Goal: Information Seeking & Learning: Learn about a topic

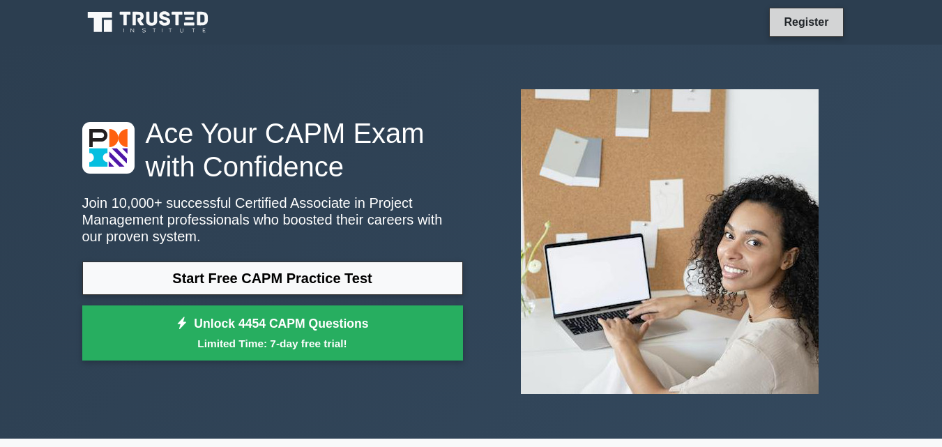
click at [806, 14] on link "Register" at bounding box center [806, 21] width 61 height 17
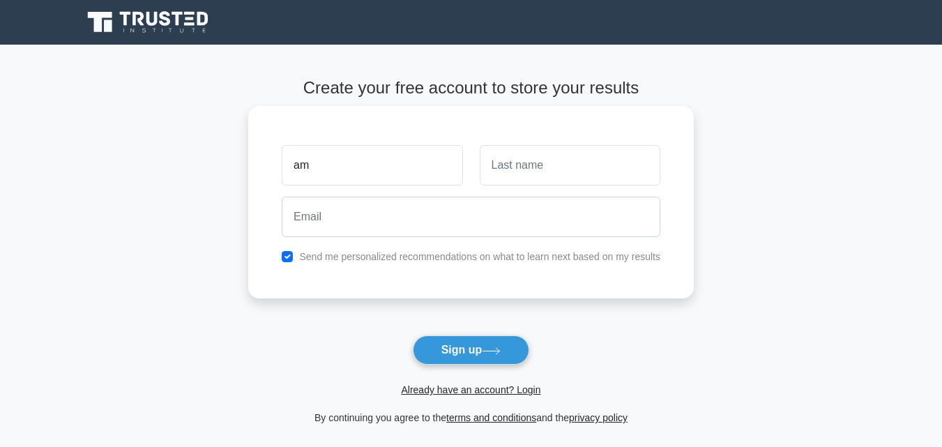
type input "a"
type input "Amos"
click at [532, 158] on input "text" at bounding box center [570, 165] width 181 height 40
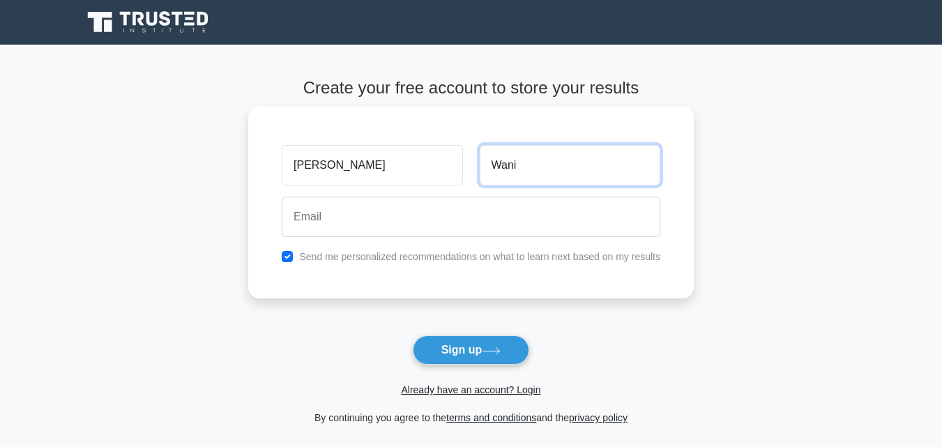
type input "Wani"
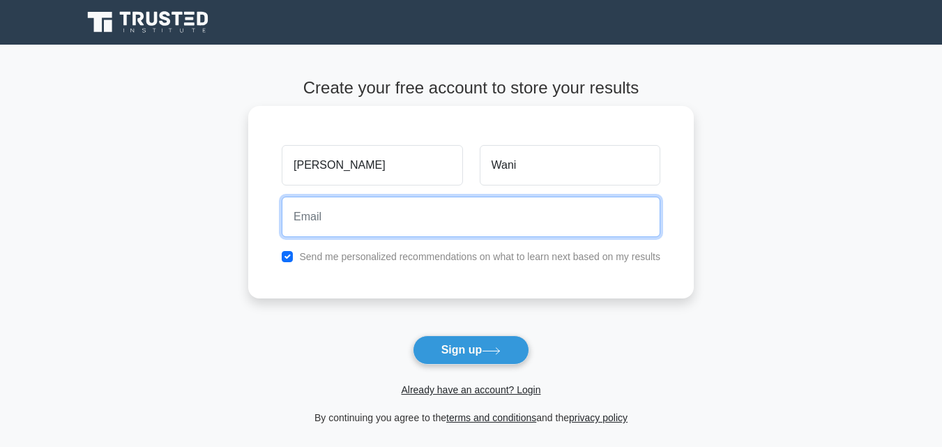
click at [485, 232] on input "email" at bounding box center [471, 217] width 379 height 40
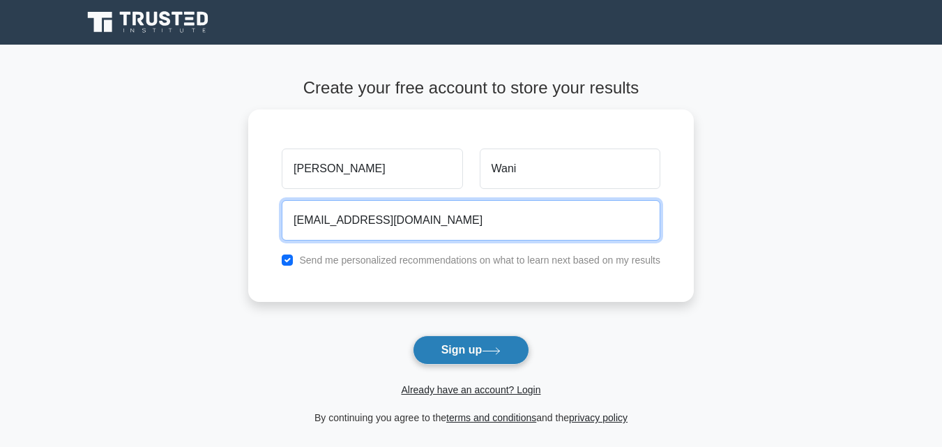
type input "amoswani27@gmail.com"
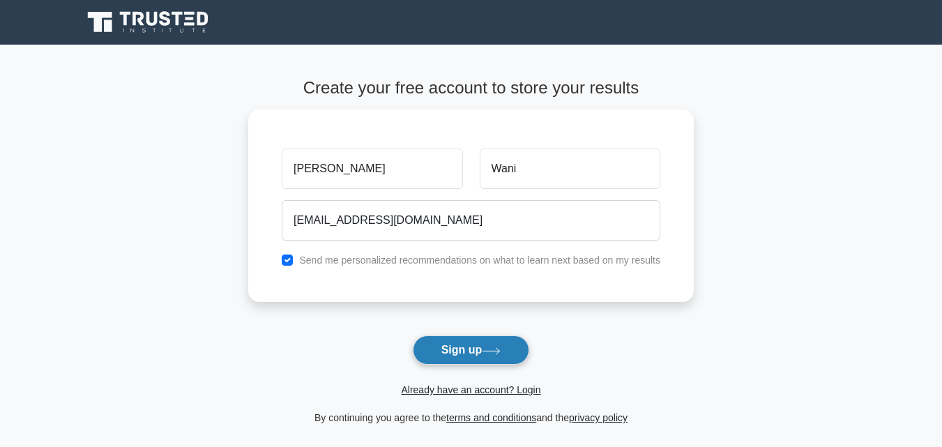
click at [474, 355] on button "Sign up" at bounding box center [471, 349] width 117 height 29
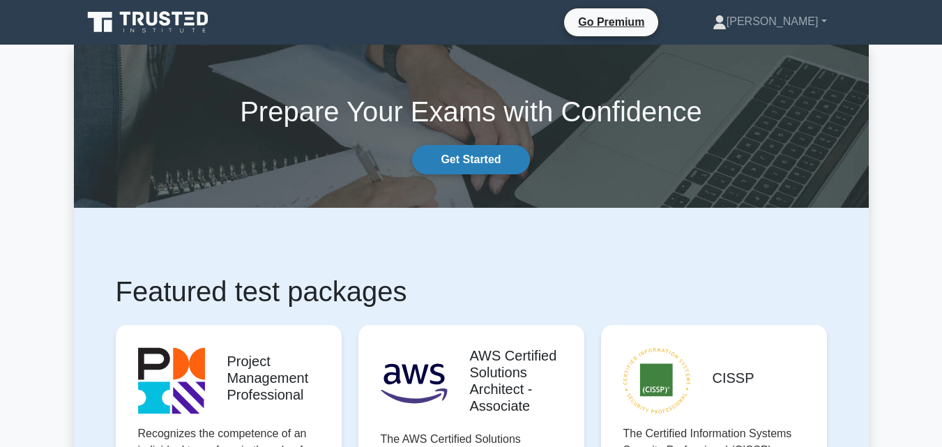
click at [474, 160] on link "Get Started" at bounding box center [470, 159] width 117 height 29
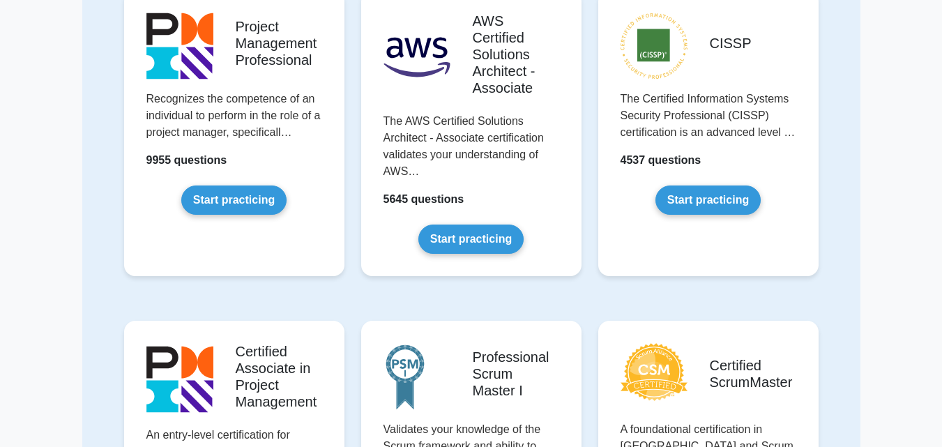
scroll to position [182, 0]
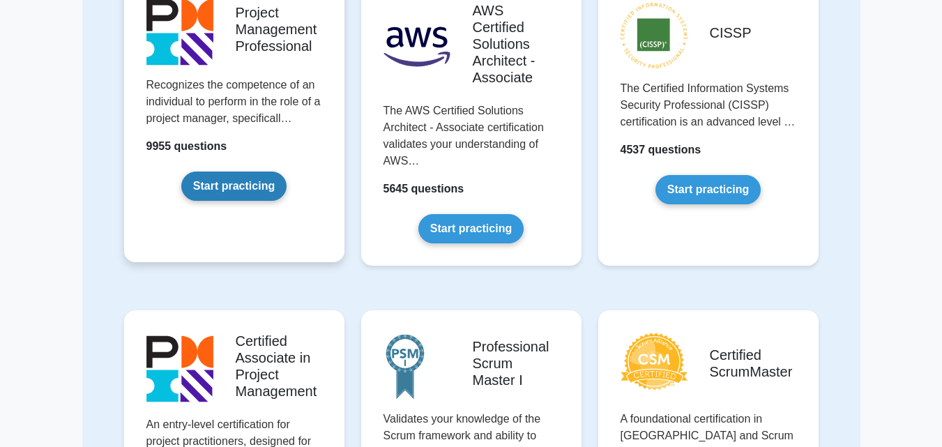
click at [269, 190] on link "Start practicing" at bounding box center [233, 186] width 105 height 29
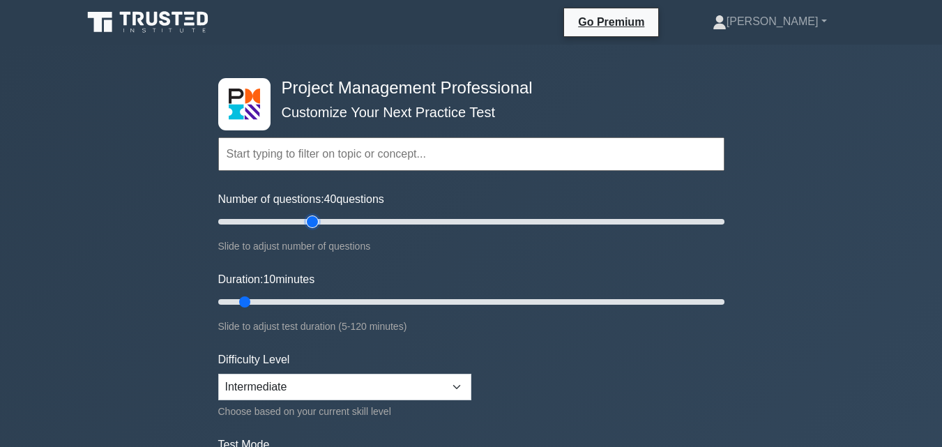
click at [310, 220] on input "Number of questions: 40 questions" at bounding box center [471, 221] width 506 height 17
type input "15"
click at [250, 219] on input "Number of questions: 15 questions" at bounding box center [471, 221] width 506 height 17
click at [326, 157] on input "text" at bounding box center [471, 153] width 506 height 33
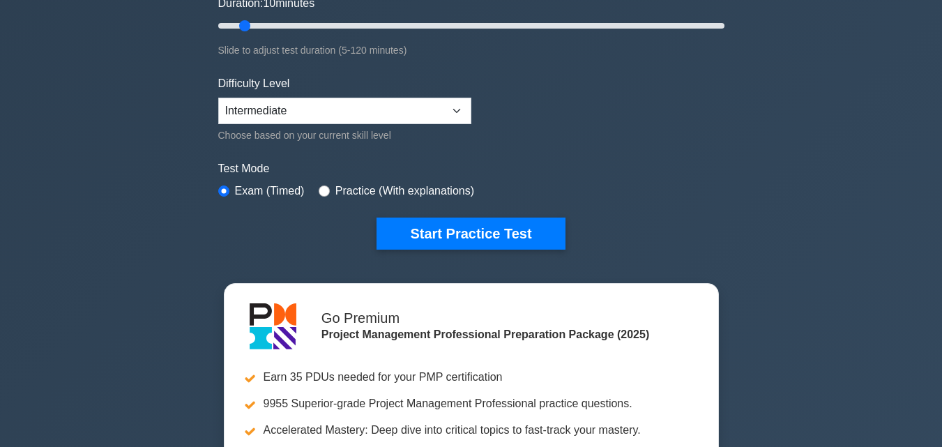
scroll to position [278, 0]
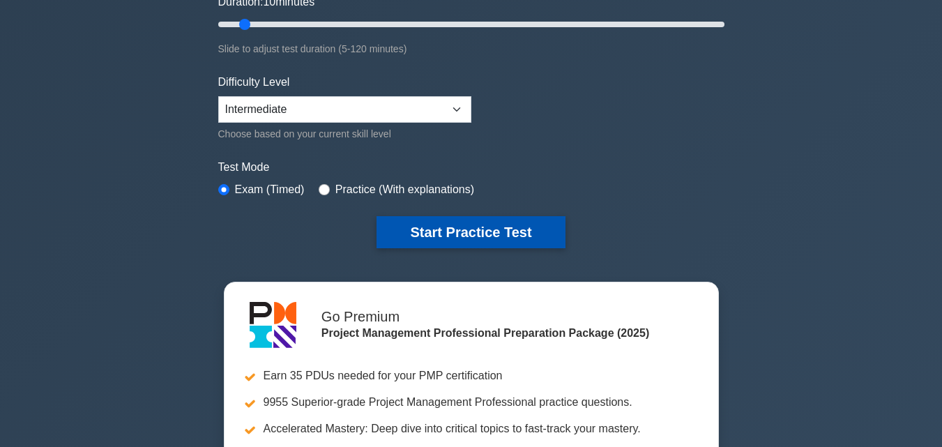
click at [417, 232] on button "Start Practice Test" at bounding box center [471, 232] width 188 height 32
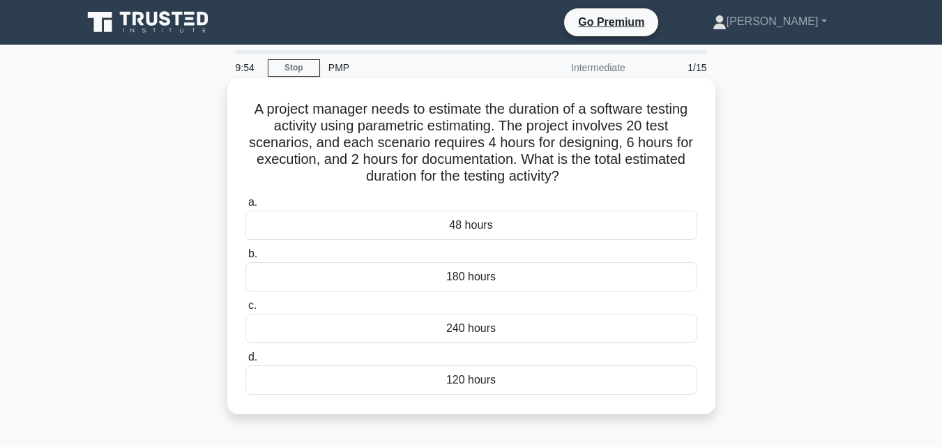
click at [424, 222] on div "48 hours" at bounding box center [471, 225] width 452 height 29
click at [245, 207] on input "a. 48 hours" at bounding box center [245, 202] width 0 height 9
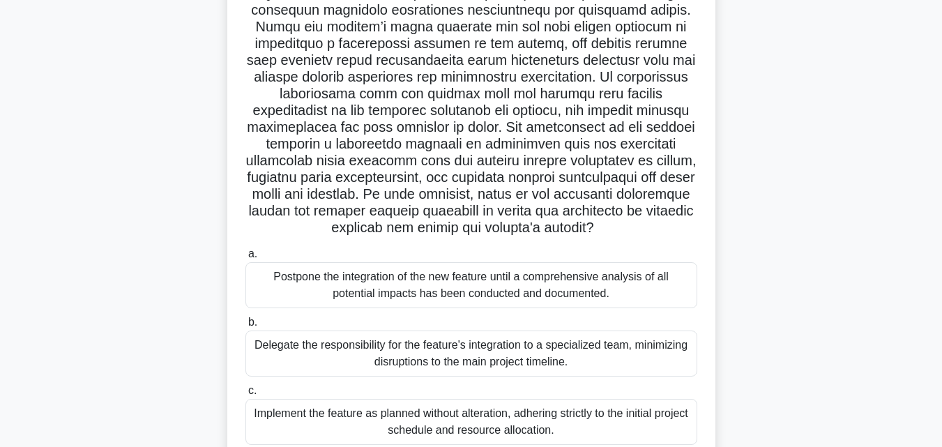
scroll to position [200, 0]
click at [451, 308] on div "Postpone the integration of the new feature until a comprehensive analysis of a…" at bounding box center [471, 285] width 452 height 46
click at [245, 258] on input "a. Postpone the integration of the new feature until a comprehensive analysis o…" at bounding box center [245, 253] width 0 height 9
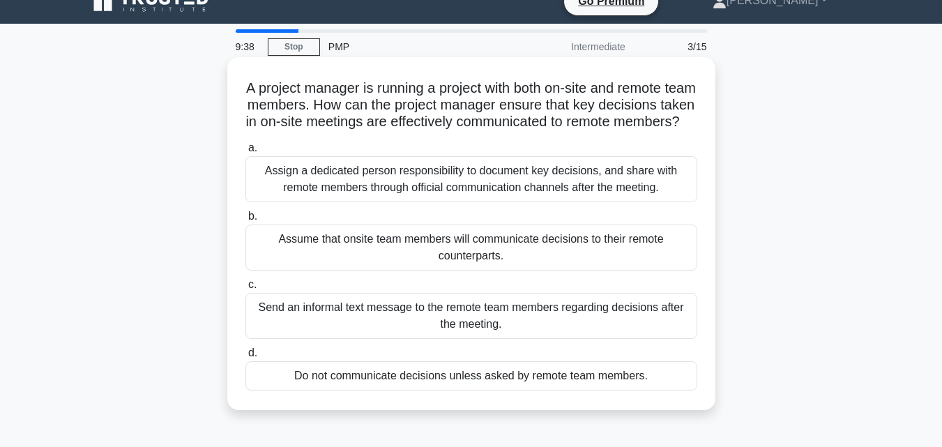
scroll to position [31, 0]
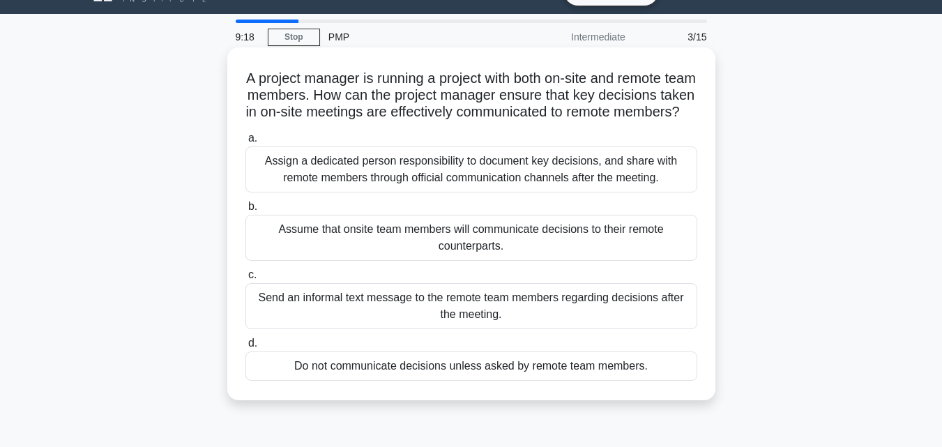
click at [466, 322] on div "Send an informal text message to the remote team members regarding decisions af…" at bounding box center [471, 306] width 452 height 46
click at [245, 280] on input "c. Send an informal text message to the remote team members regarding decisions…" at bounding box center [245, 275] width 0 height 9
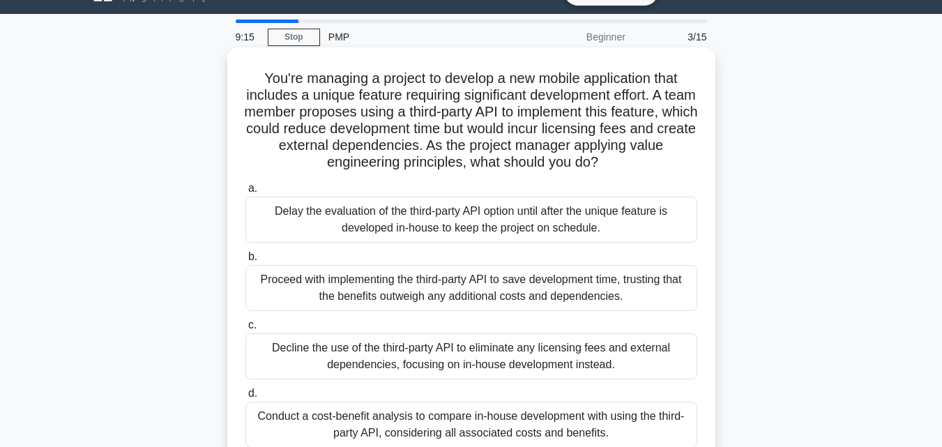
click at [484, 234] on div "Delay the evaluation of the third-party API option until after the unique featu…" at bounding box center [471, 220] width 452 height 46
click at [245, 193] on input "a. Delay the evaluation of the third-party API option until after the unique fe…" at bounding box center [245, 188] width 0 height 9
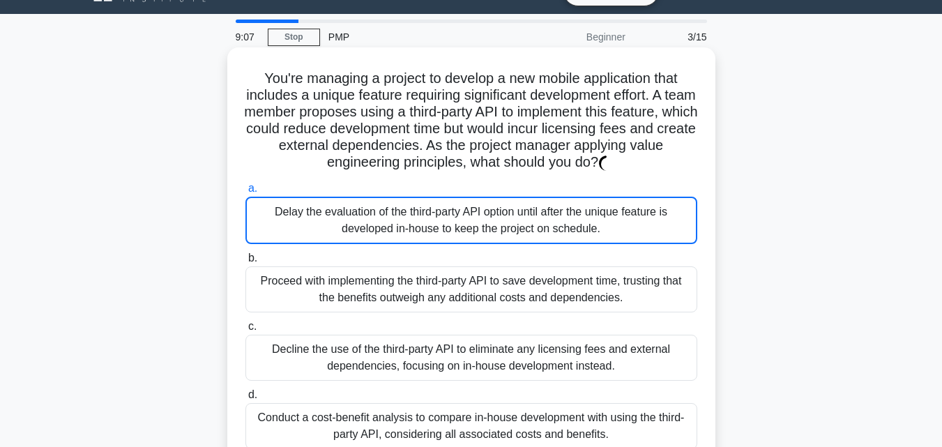
scroll to position [0, 0]
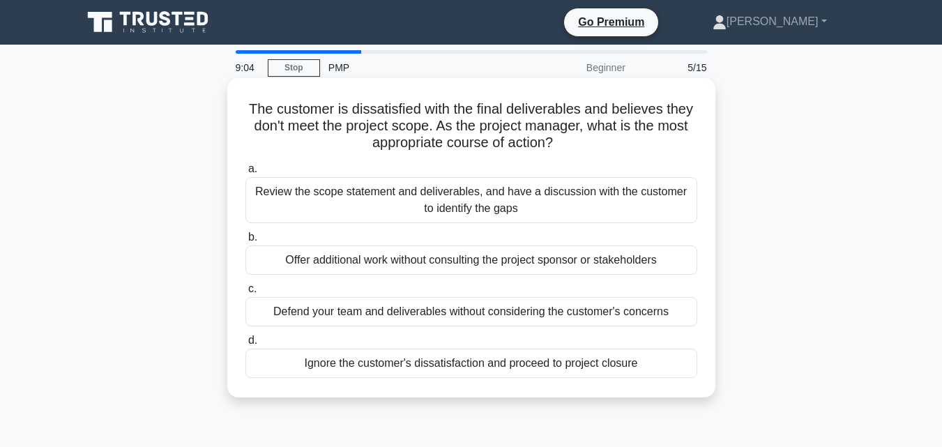
click at [510, 206] on div "Review the scope statement and deliverables, and have a discussion with the cus…" at bounding box center [471, 200] width 452 height 46
click at [245, 174] on input "a. Review the scope statement and deliverables, and have a discussion with the …" at bounding box center [245, 169] width 0 height 9
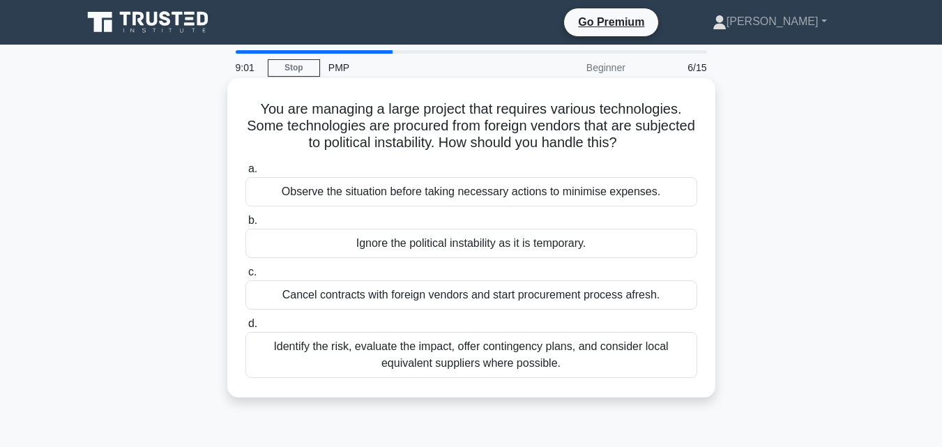
click at [550, 259] on div "a. Observe the situation before taking necessary actions to minimise expenses. …" at bounding box center [471, 269] width 469 height 223
drag, startPoint x: 550, startPoint y: 259, endPoint x: 511, endPoint y: 255, distance: 39.4
click at [511, 255] on div "a. Observe the situation before taking necessary actions to minimise expenses. …" at bounding box center [471, 269] width 469 height 223
click at [681, 234] on div "Ignore the political instability as it is temporary." at bounding box center [471, 243] width 452 height 29
click at [245, 225] on input "b. Ignore the political instability as it is temporary." at bounding box center [245, 220] width 0 height 9
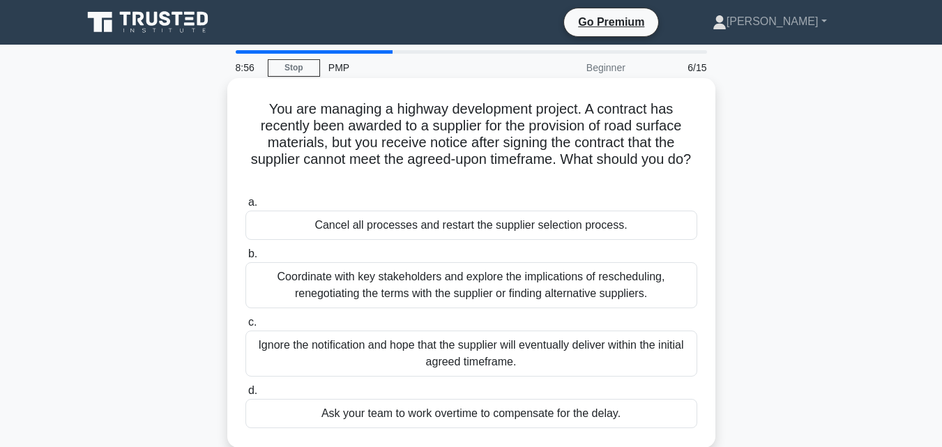
click at [585, 295] on div "Coordinate with key stakeholders and explore the implications of rescheduling, …" at bounding box center [471, 285] width 452 height 46
click at [245, 259] on input "b. Coordinate with key stakeholders and explore the implications of reschedulin…" at bounding box center [245, 254] width 0 height 9
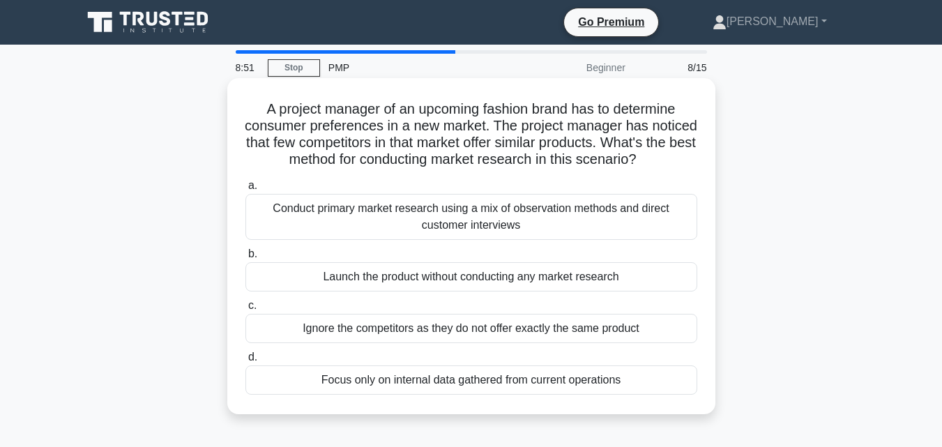
click at [476, 292] on div "Launch the product without conducting any market research" at bounding box center [471, 276] width 452 height 29
click at [245, 259] on input "b. Launch the product without conducting any market research" at bounding box center [245, 254] width 0 height 9
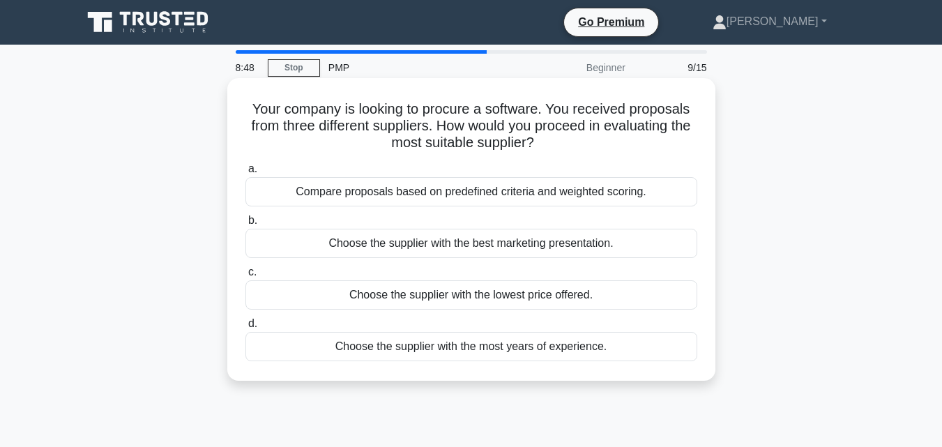
click at [453, 199] on div "Compare proposals based on predefined criteria and weighted scoring." at bounding box center [471, 191] width 452 height 29
click at [245, 174] on input "a. Compare proposals based on predefined criteria and weighted scoring." at bounding box center [245, 169] width 0 height 9
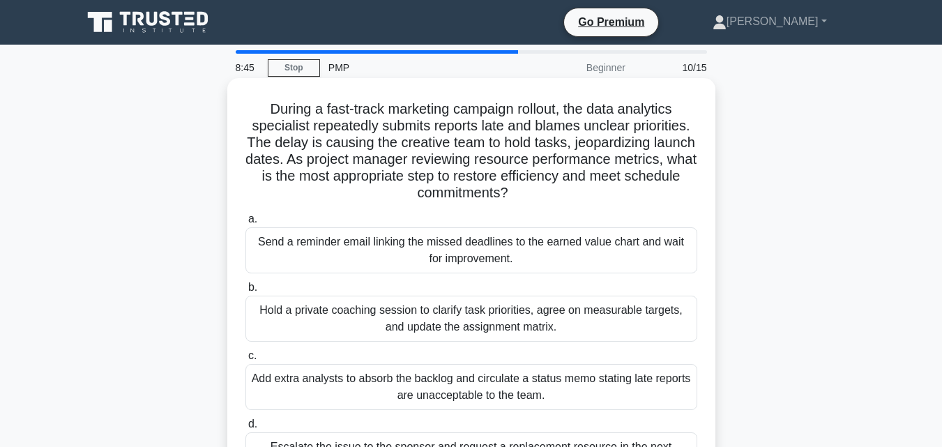
click at [610, 328] on div "Hold a private coaching session to clarify task priorities, agree on measurable…" at bounding box center [471, 319] width 452 height 46
click at [245, 292] on input "b. Hold a private coaching session to clarify task priorities, agree on measura…" at bounding box center [245, 287] width 0 height 9
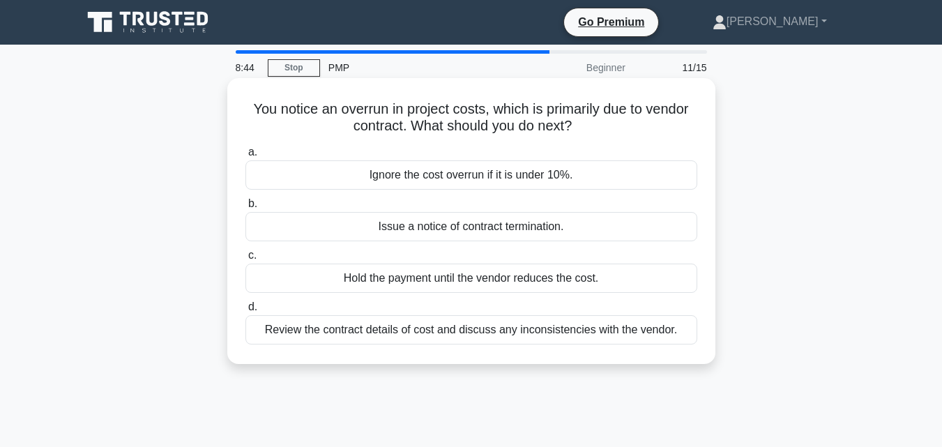
click at [407, 232] on div "Issue a notice of contract termination." at bounding box center [471, 226] width 452 height 29
click at [245, 209] on input "b. Issue a notice of contract termination." at bounding box center [245, 203] width 0 height 9
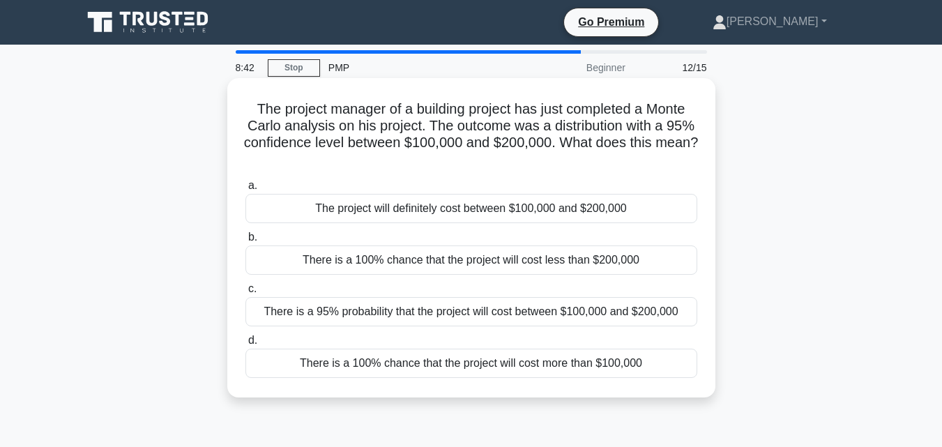
click at [421, 257] on div "There is a 100% chance that the project will cost less than $200,000" at bounding box center [471, 259] width 452 height 29
click at [245, 242] on input "b. There is a 100% chance that the project will cost less than $200,000" at bounding box center [245, 237] width 0 height 9
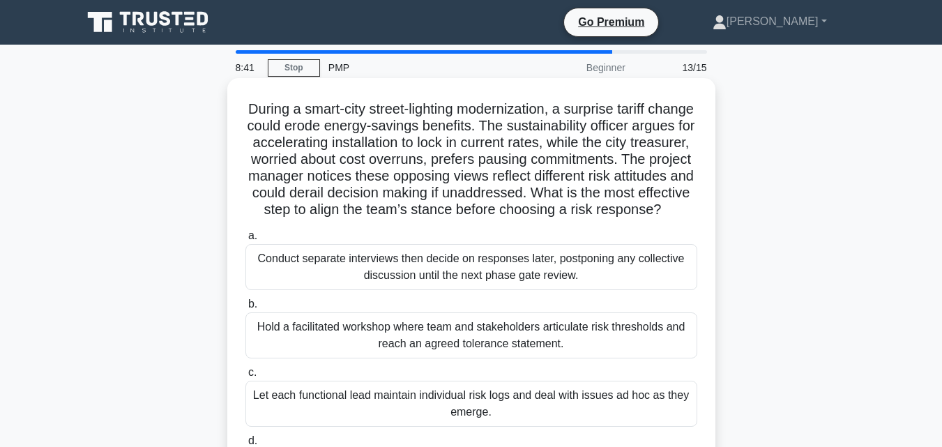
click at [492, 280] on div "Conduct separate interviews then decide on responses later, postponing any coll…" at bounding box center [471, 267] width 452 height 46
click at [245, 241] on input "a. Conduct separate interviews then decide on responses later, postponing any c…" at bounding box center [245, 236] width 0 height 9
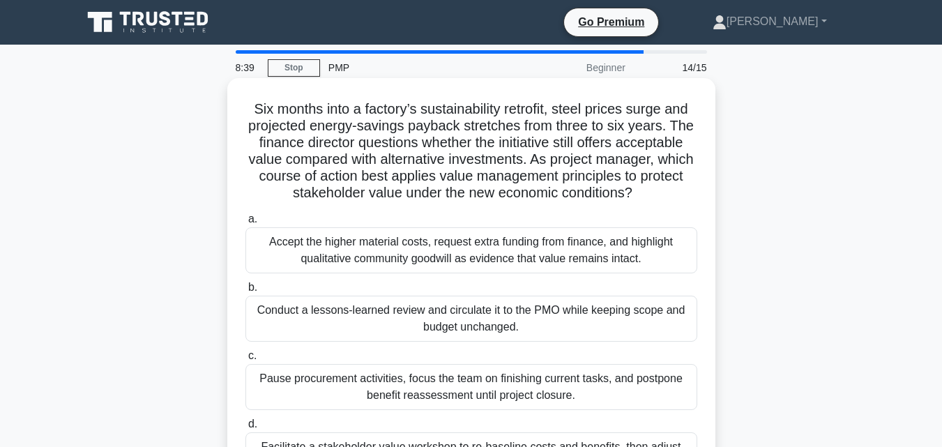
click at [485, 314] on div "Conduct a lessons-learned review and circulate it to the PMO while keeping scop…" at bounding box center [471, 319] width 452 height 46
click at [245, 292] on input "b. Conduct a lessons-learned review and circulate it to the PMO while keeping s…" at bounding box center [245, 287] width 0 height 9
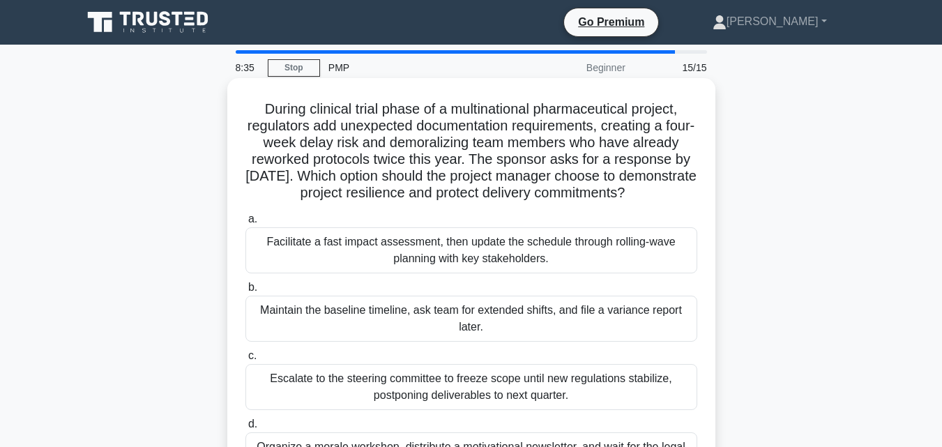
click at [490, 266] on div "Facilitate a fast impact assessment, then update the schedule through rolling-w…" at bounding box center [471, 250] width 452 height 46
click at [245, 224] on input "a. Facilitate a fast impact assessment, then update the schedule through rollin…" at bounding box center [245, 219] width 0 height 9
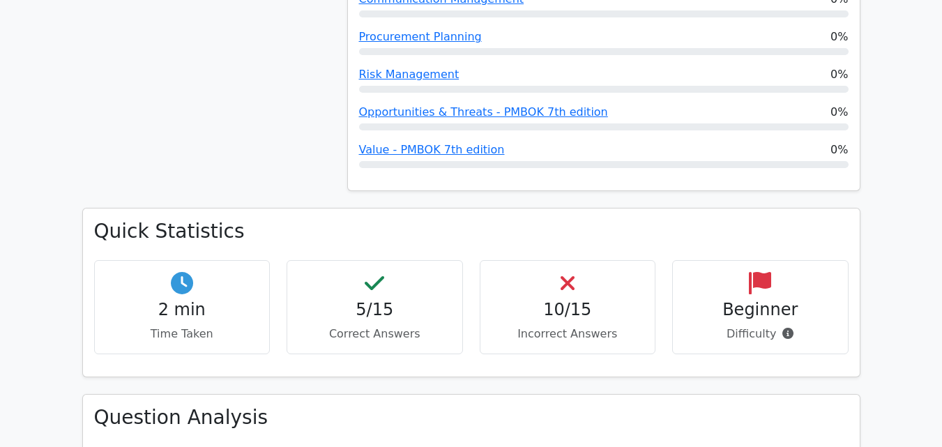
scroll to position [933, 0]
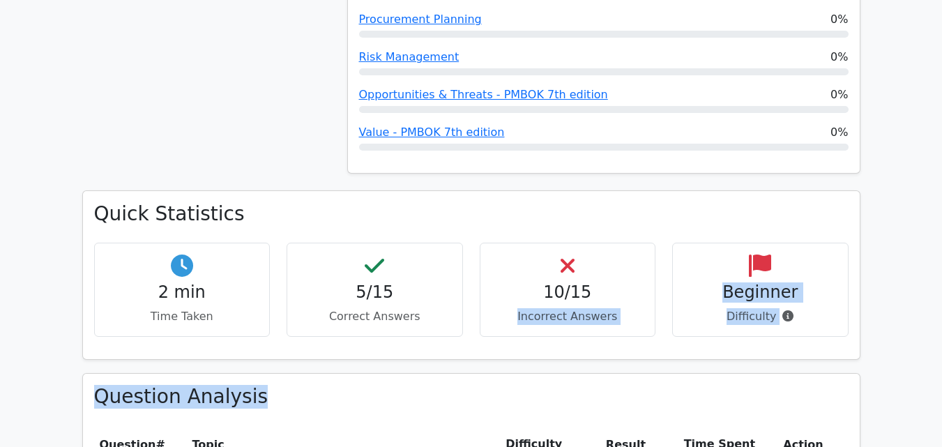
drag, startPoint x: 0, startPoint y: 0, endPoint x: 499, endPoint y: 342, distance: 604.9
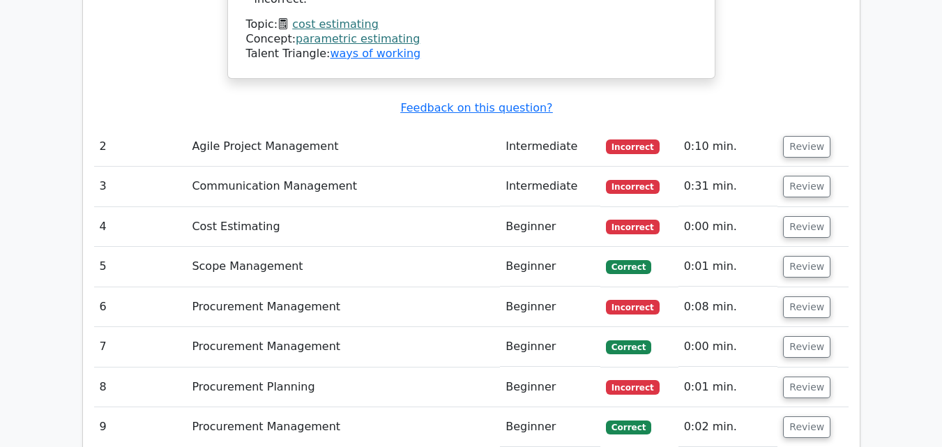
scroll to position [1890, 0]
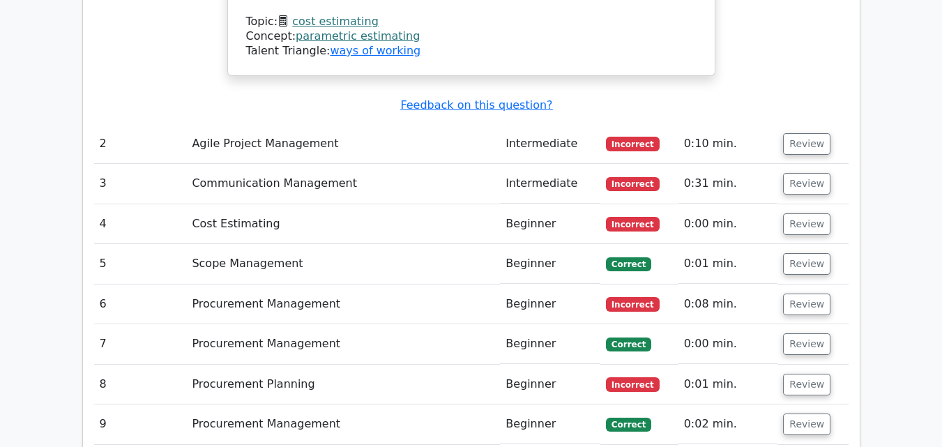
drag, startPoint x: 586, startPoint y: 326, endPoint x: 623, endPoint y: 199, distance: 132.4
click at [623, 199] on tbody "1 Cost Estimating Intermediate Incorrect 0:08 min. Review" at bounding box center [471, 96] width 755 height 1177
click at [483, 164] on td "Communication Management" at bounding box center [343, 184] width 314 height 40
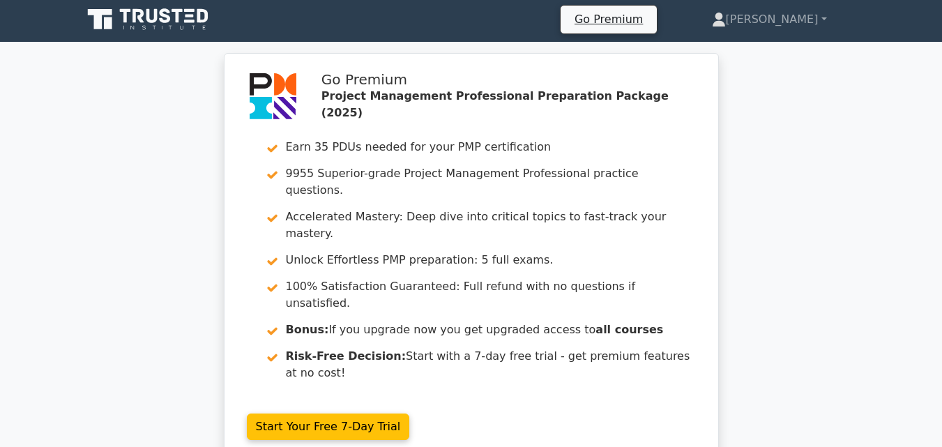
scroll to position [0, 0]
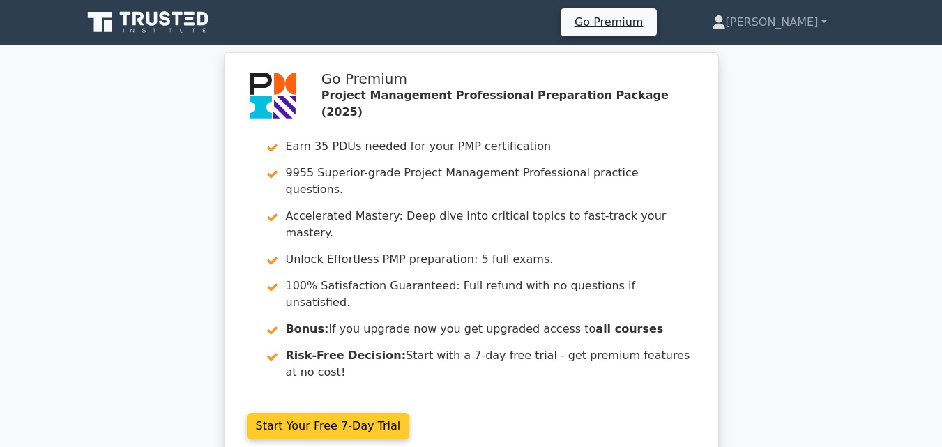
click at [410, 413] on link "Start Your Free 7-Day Trial" at bounding box center [328, 426] width 163 height 27
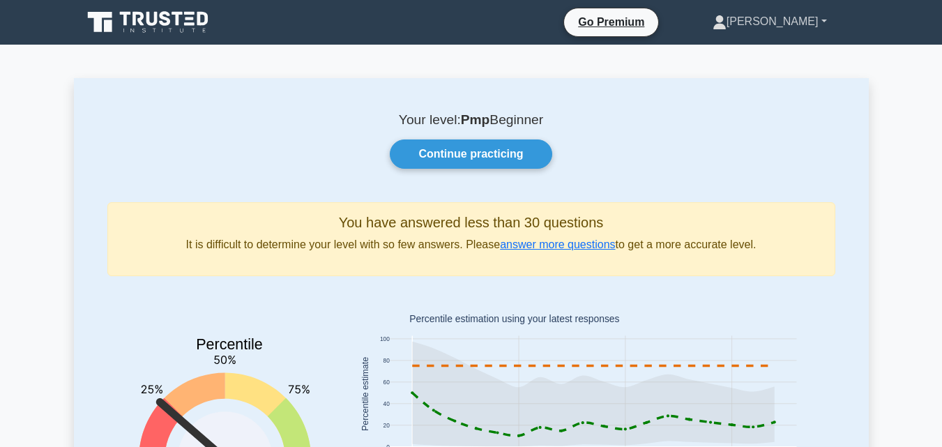
click at [822, 19] on link "[PERSON_NAME]" at bounding box center [769, 22] width 181 height 28
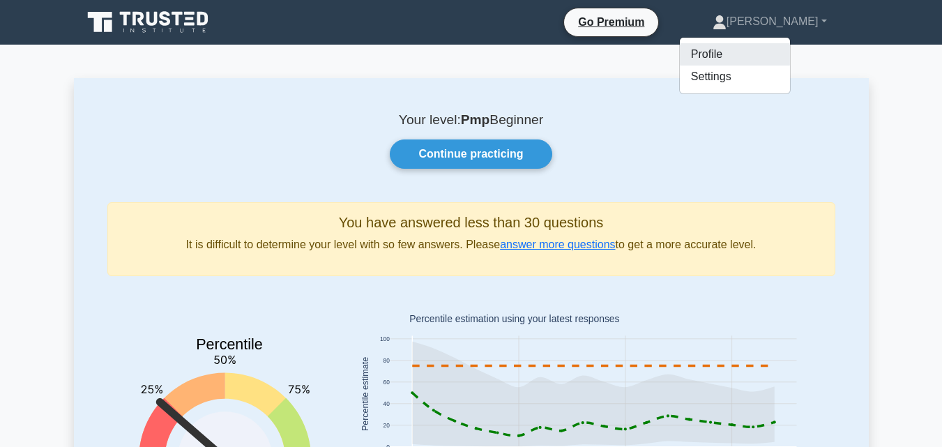
click at [784, 52] on link "Profile" at bounding box center [735, 54] width 110 height 22
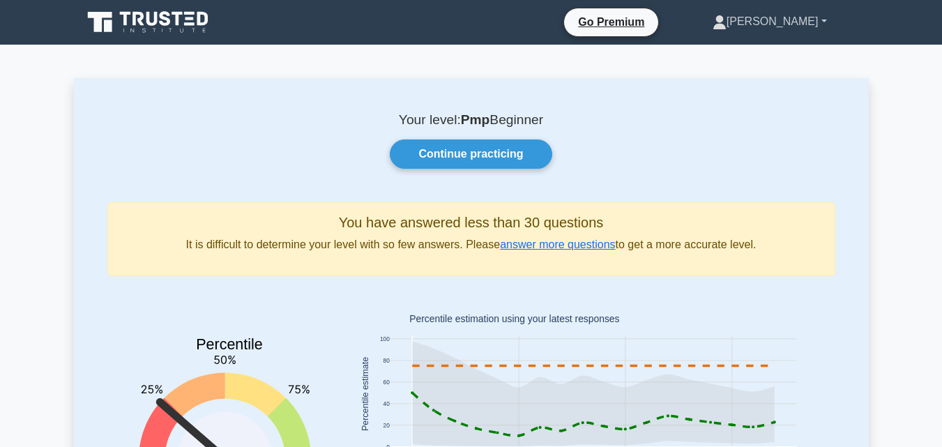
click at [821, 20] on link "[PERSON_NAME]" at bounding box center [769, 22] width 181 height 28
click at [790, 73] on link "Settings" at bounding box center [735, 77] width 110 height 22
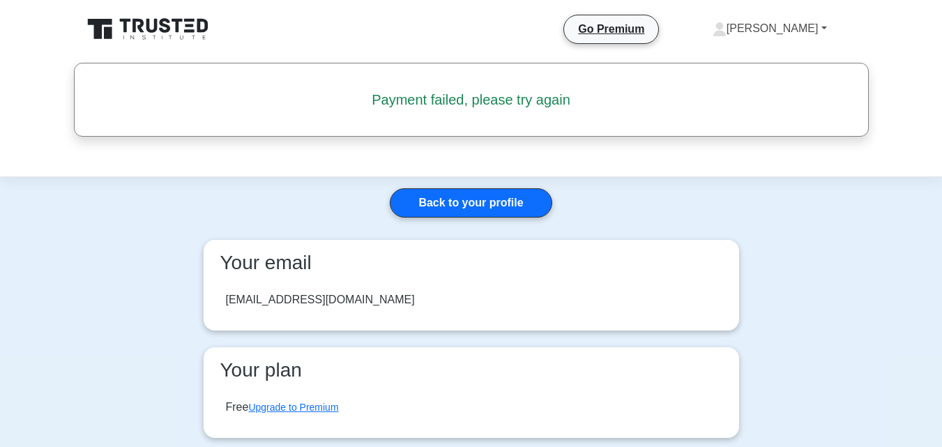
click at [824, 25] on link "[PERSON_NAME]" at bounding box center [769, 29] width 181 height 28
click at [790, 81] on link "Settings" at bounding box center [735, 84] width 110 height 22
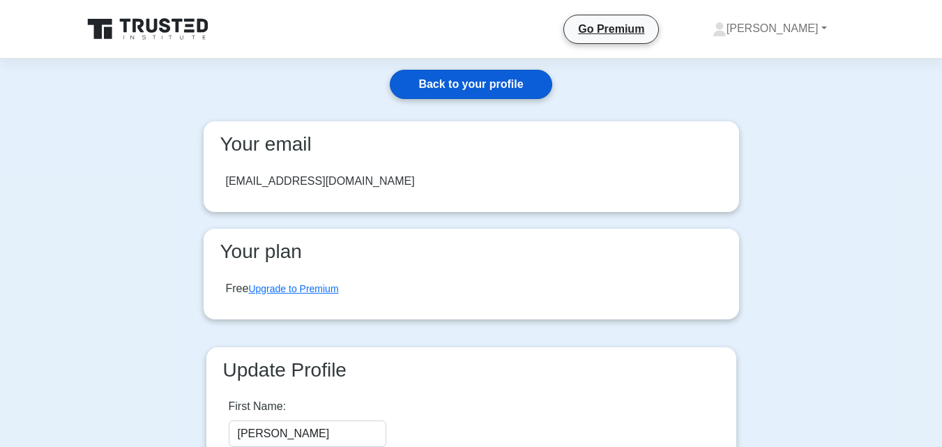
click at [497, 84] on link "Back to your profile" at bounding box center [471, 84] width 162 height 29
